Goal: Information Seeking & Learning: Learn about a topic

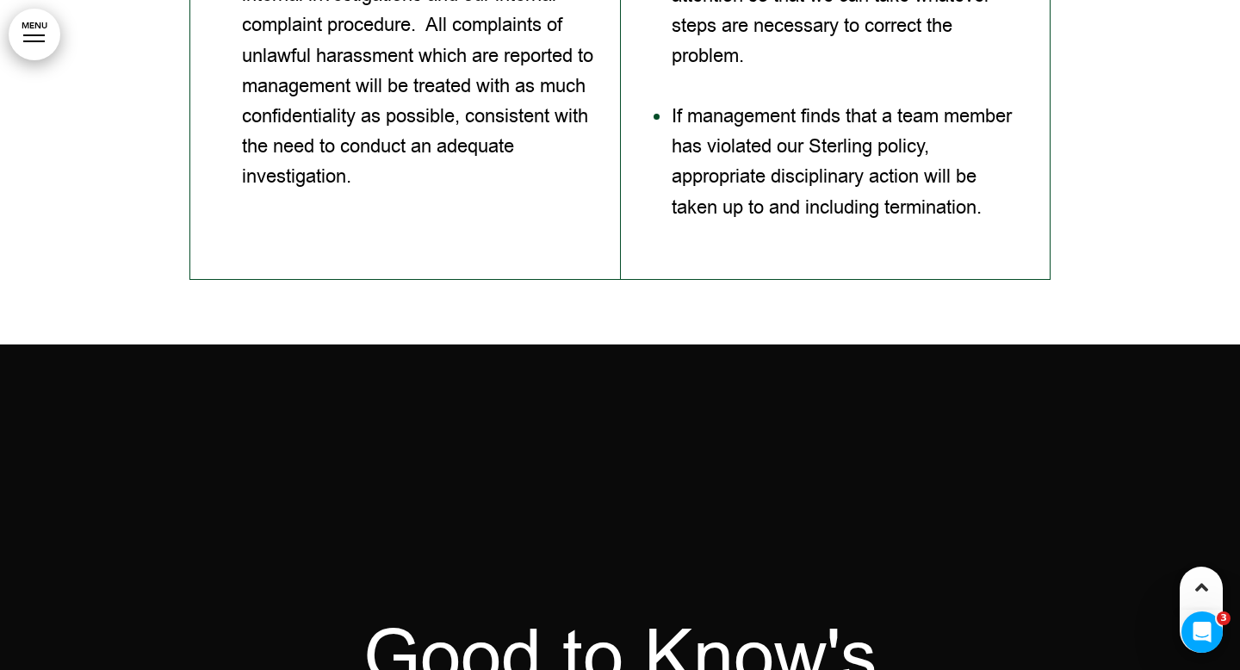
scroll to position [23131, 0]
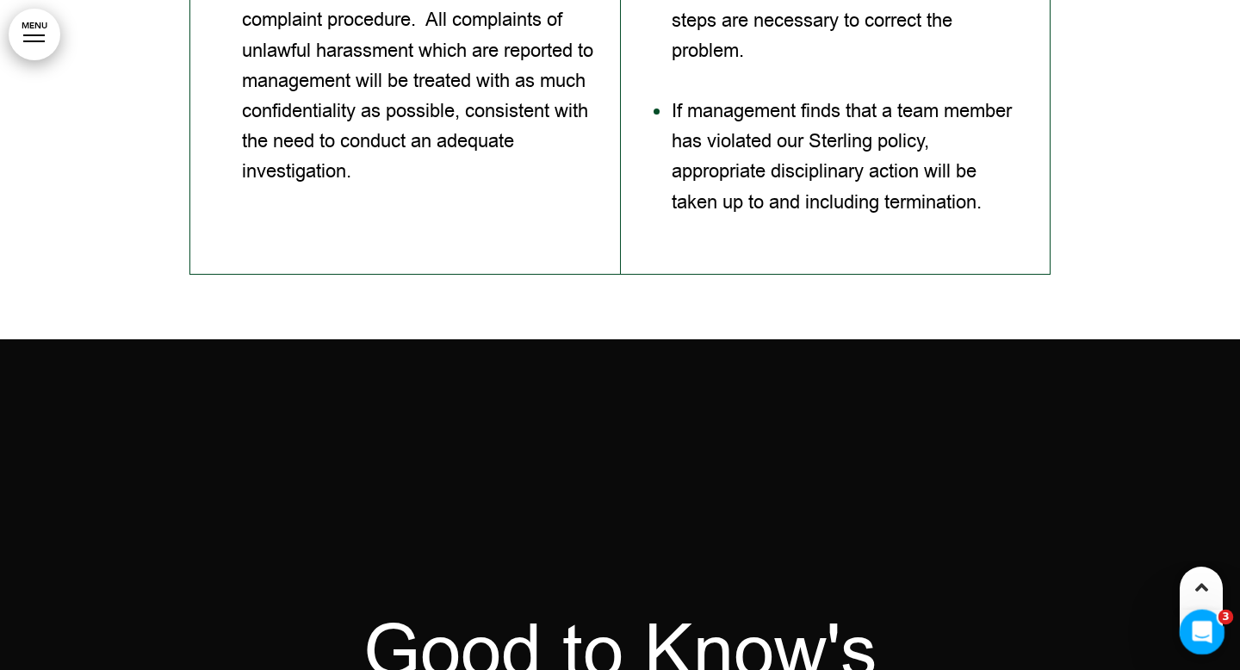
click at [1201, 625] on icon "Open Intercom Messenger" at bounding box center [1200, 630] width 28 height 28
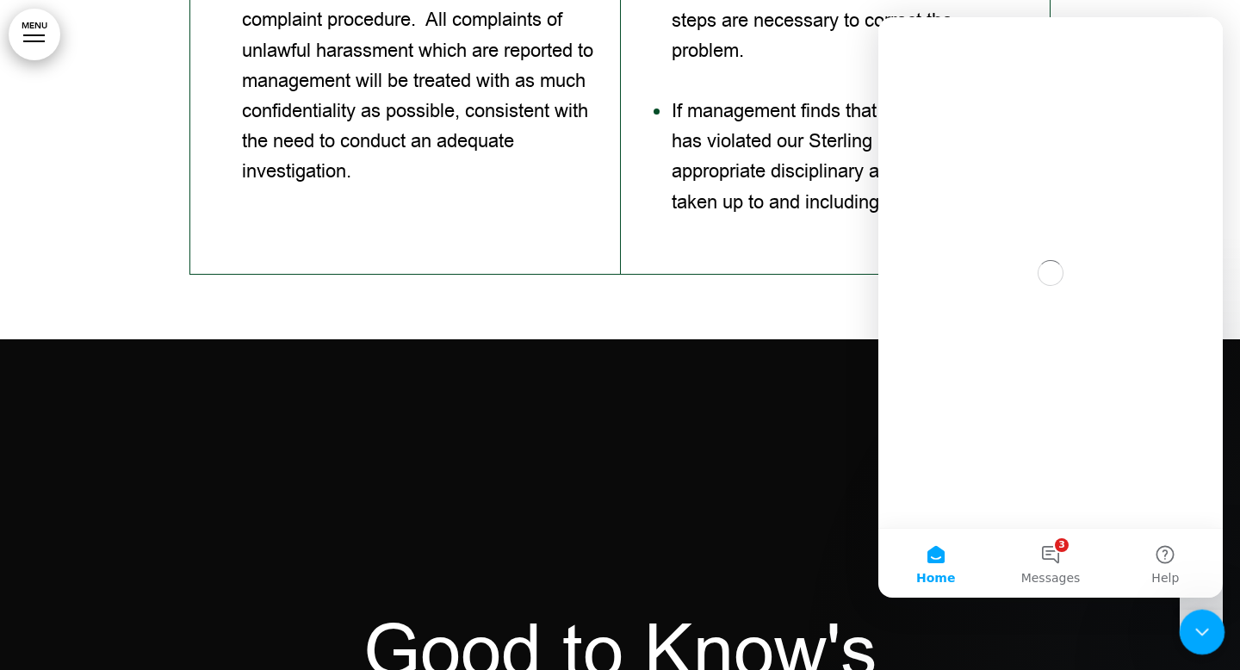
scroll to position [0, 0]
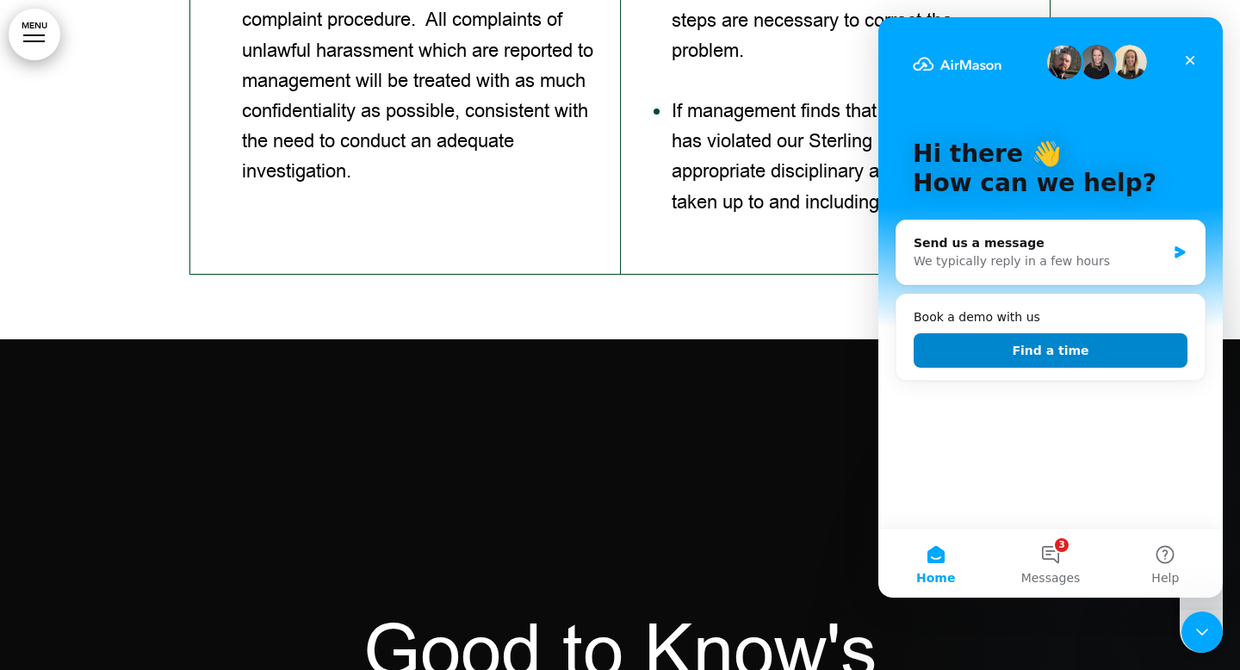
click at [1064, 354] on button "Find a time" at bounding box center [1051, 350] width 274 height 34
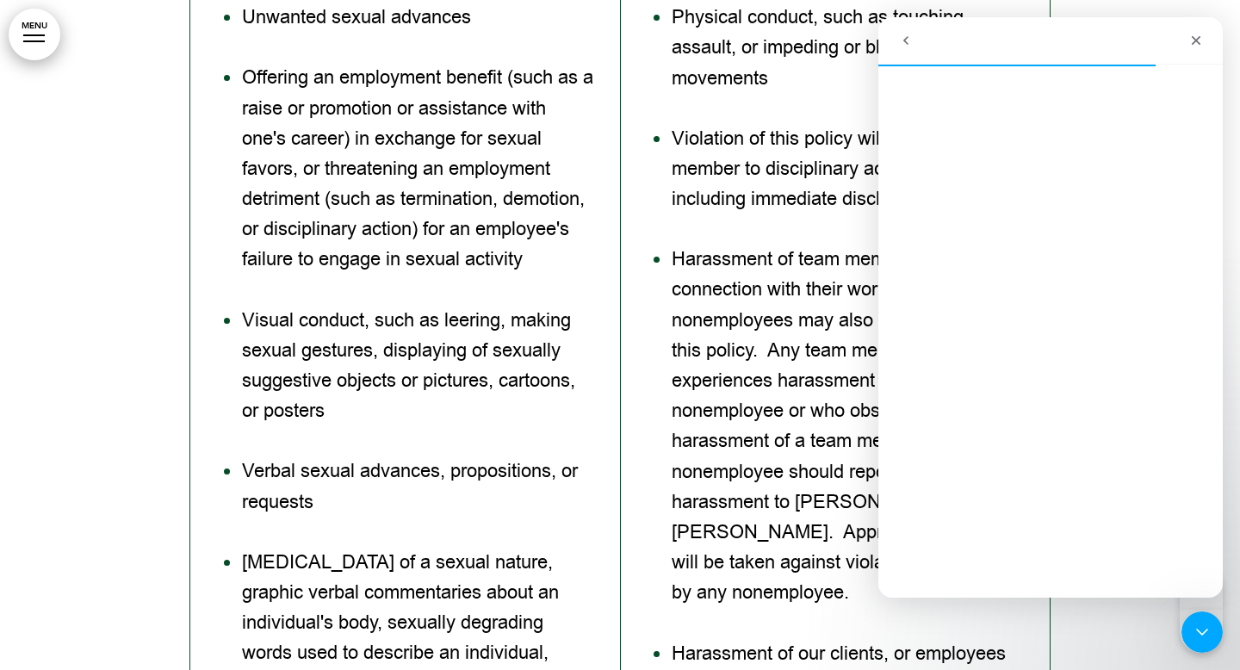
scroll to position [21876, 0]
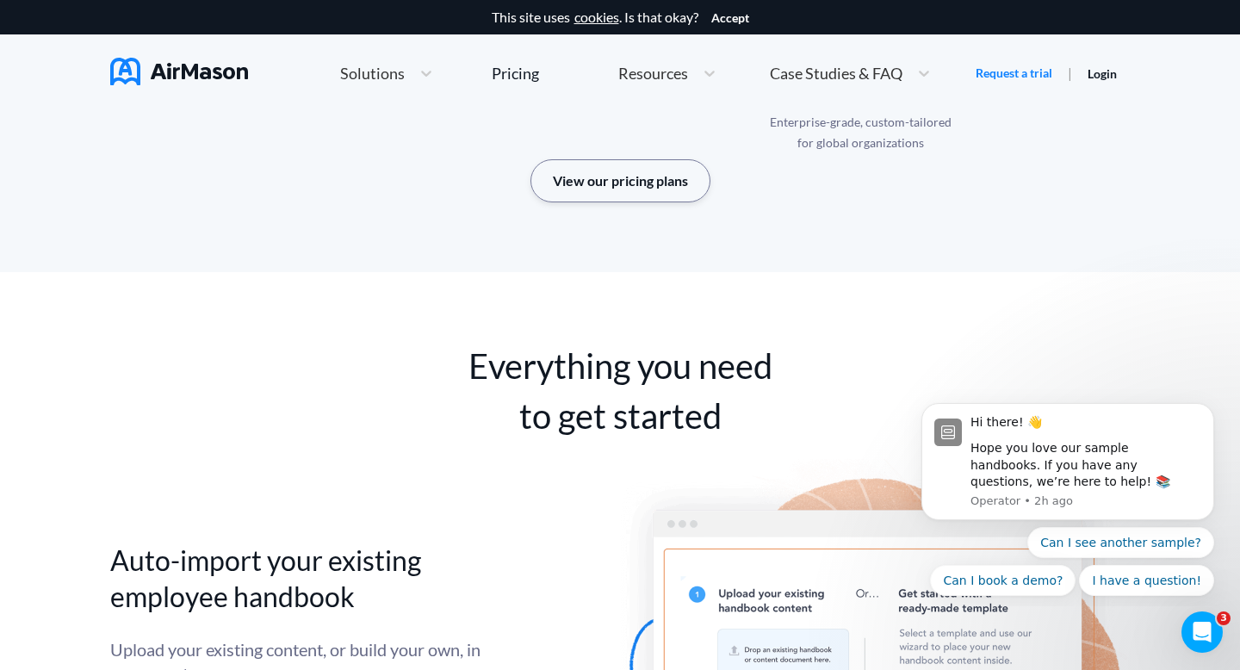
click at [670, 194] on button "View our pricing plans" at bounding box center [621, 180] width 180 height 43
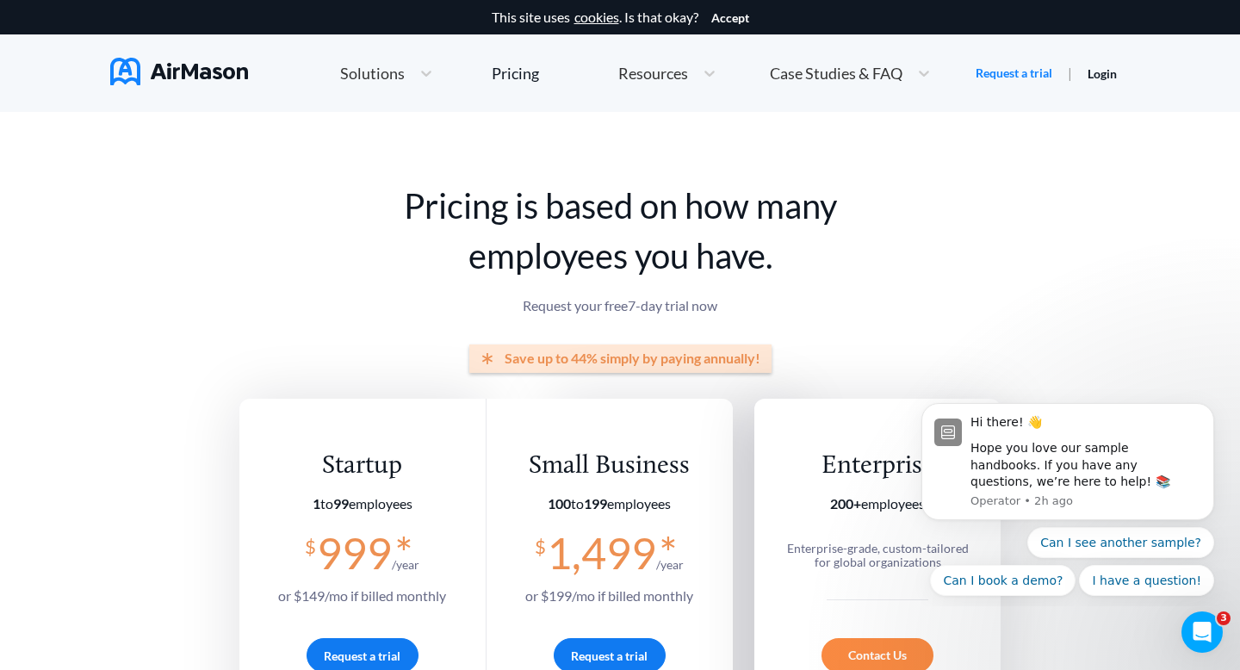
scroll to position [1, 0]
click at [1210, 415] on button "Dismiss notification" at bounding box center [1209, 408] width 22 height 22
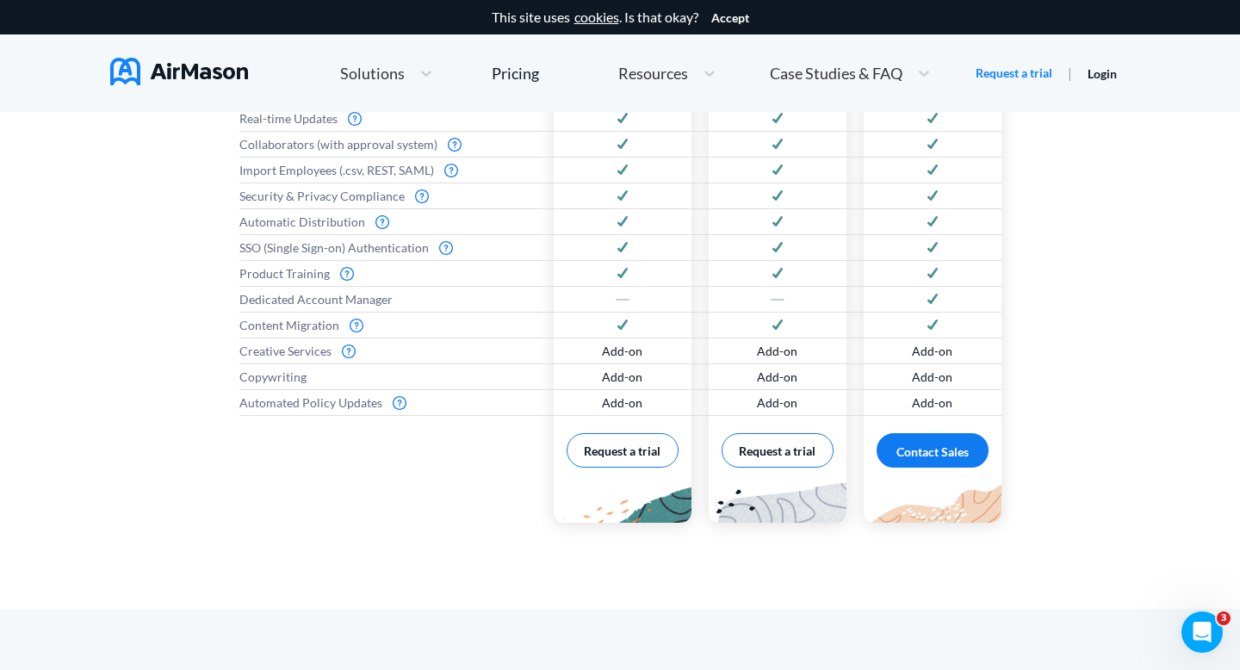
scroll to position [0, 0]
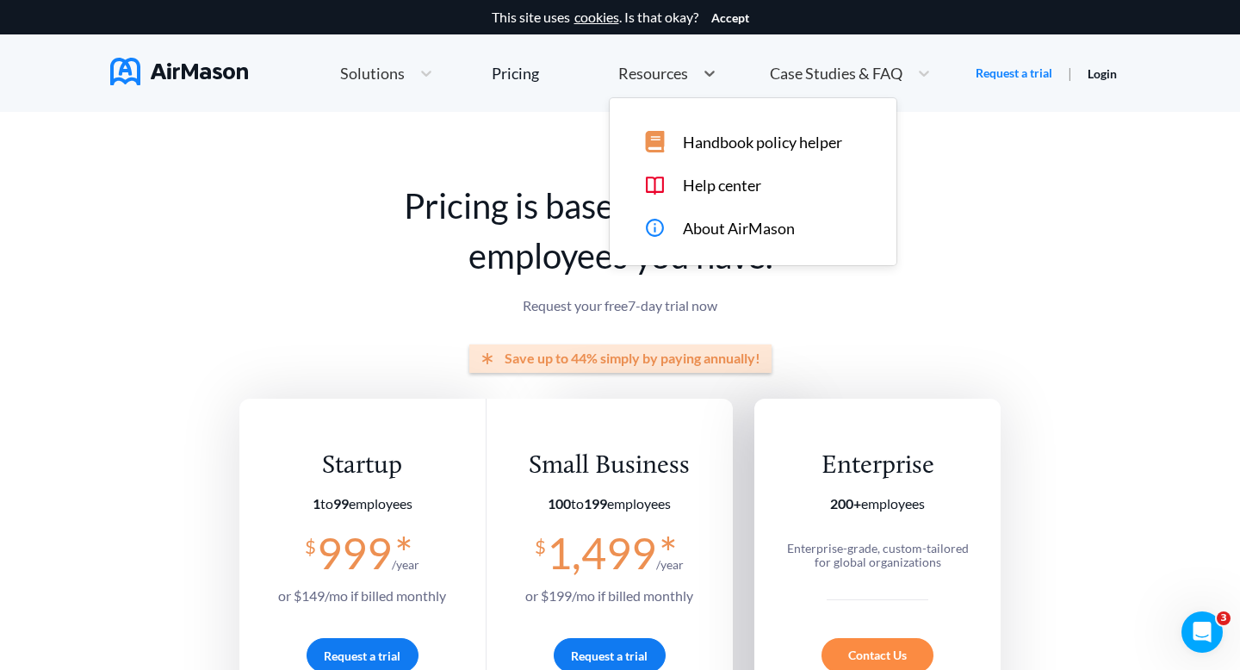
click at [673, 75] on span "Resources" at bounding box center [653, 73] width 70 height 16
click at [388, 78] on span "Solutions" at bounding box center [372, 73] width 65 height 16
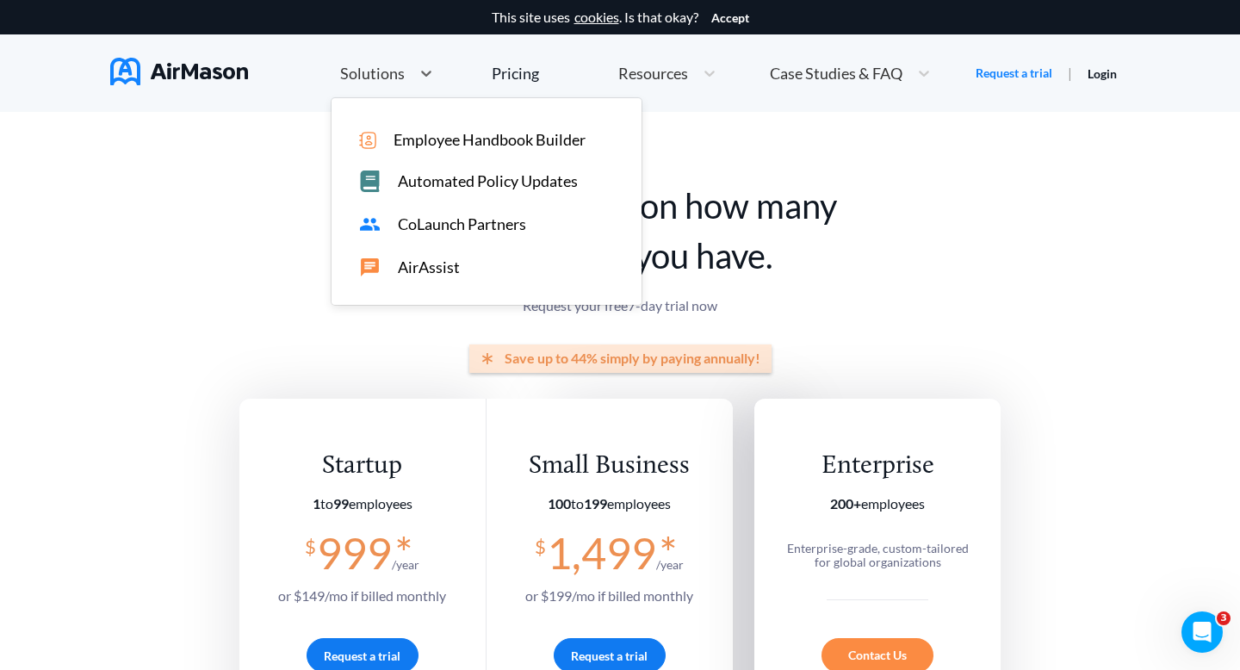
click at [423, 144] on span "Employee Handbook Builder" at bounding box center [490, 140] width 192 height 18
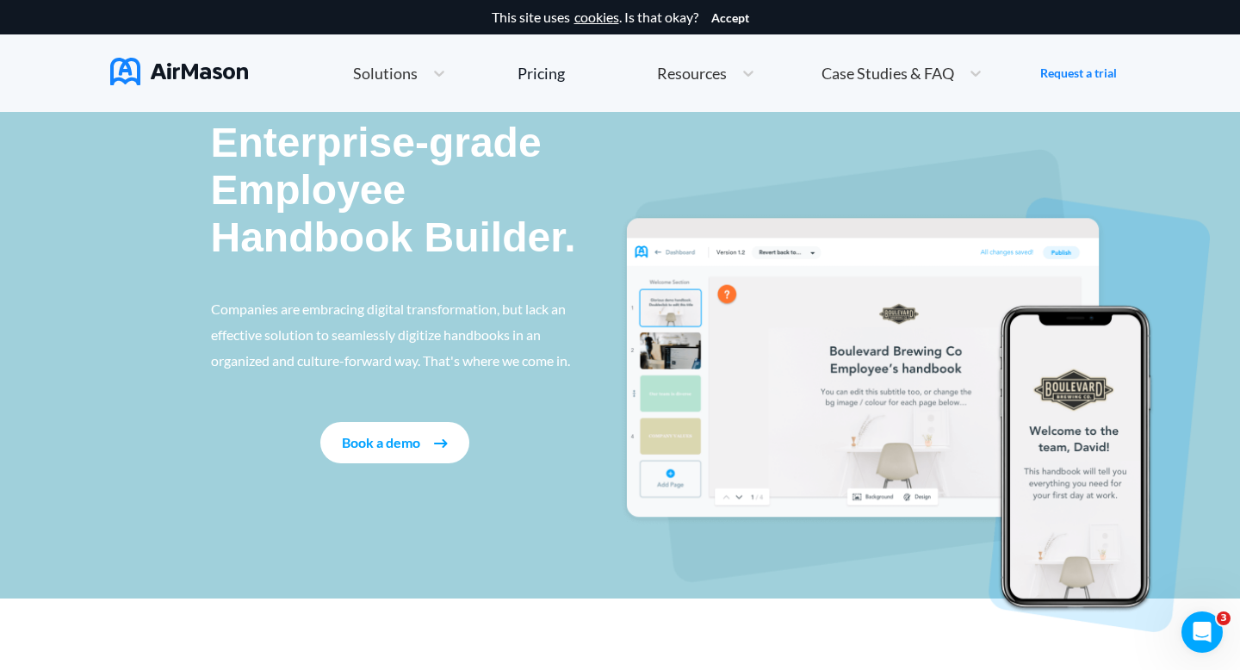
scroll to position [64, 0]
